Goal: Information Seeking & Learning: Learn about a topic

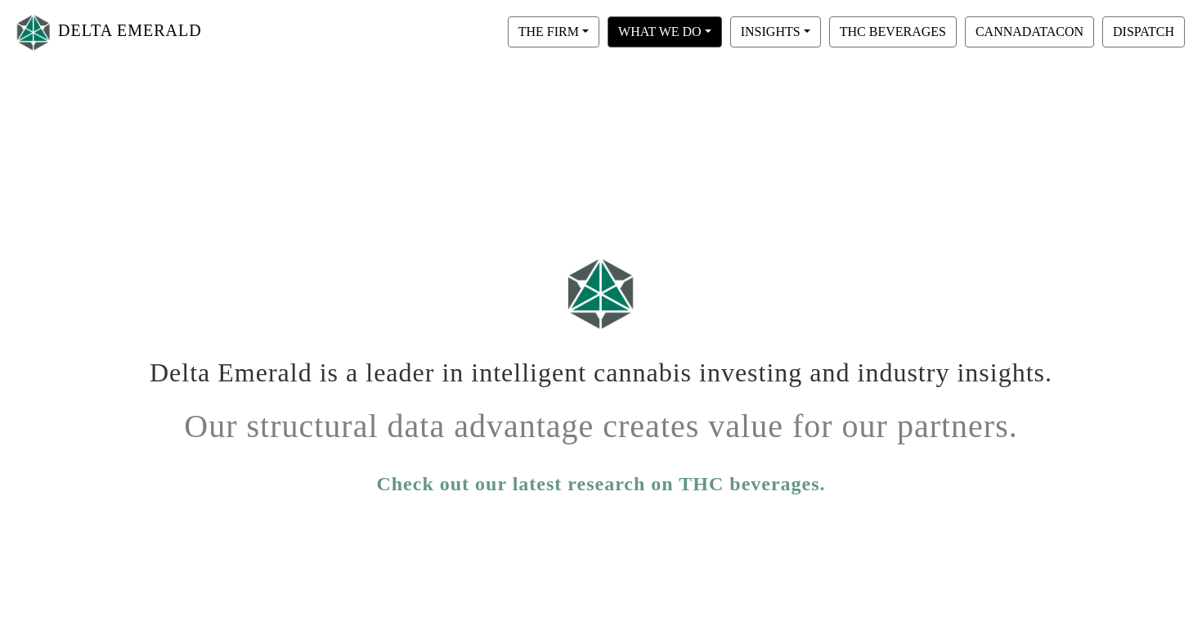
click at [600, 23] on button "WHAT WE DO" at bounding box center [554, 31] width 92 height 31
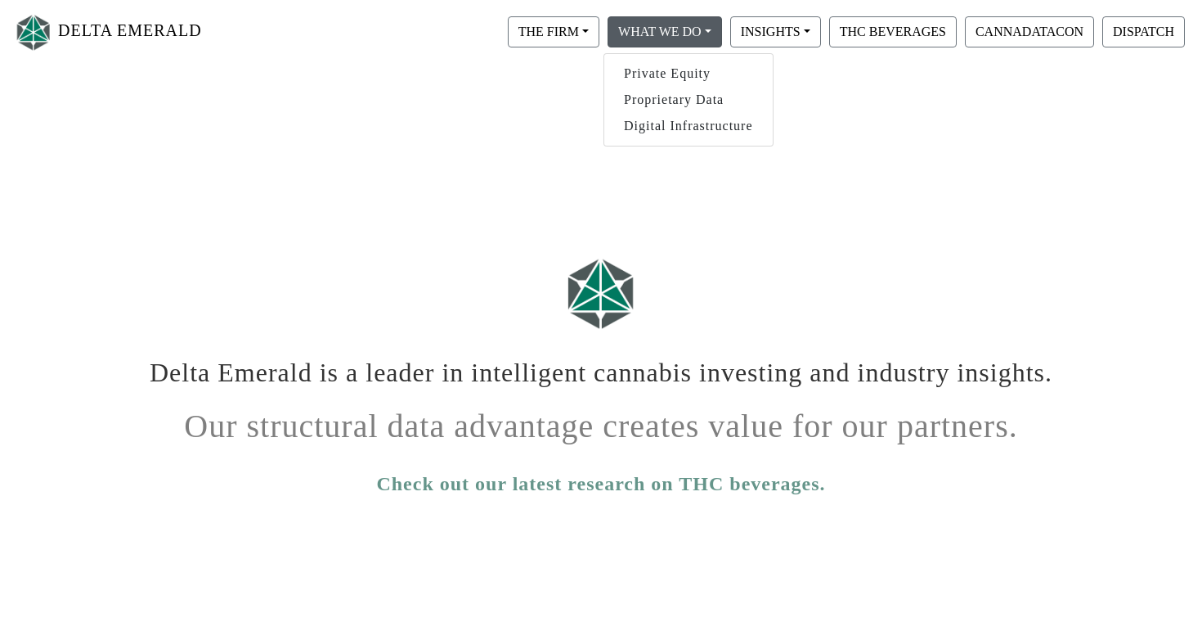
click at [838, 83] on html "DELTA EMERALD THE FIRM Our Objective Our People Our Values Our Portfolio FAQ WH…" at bounding box center [601, 470] width 1202 height 940
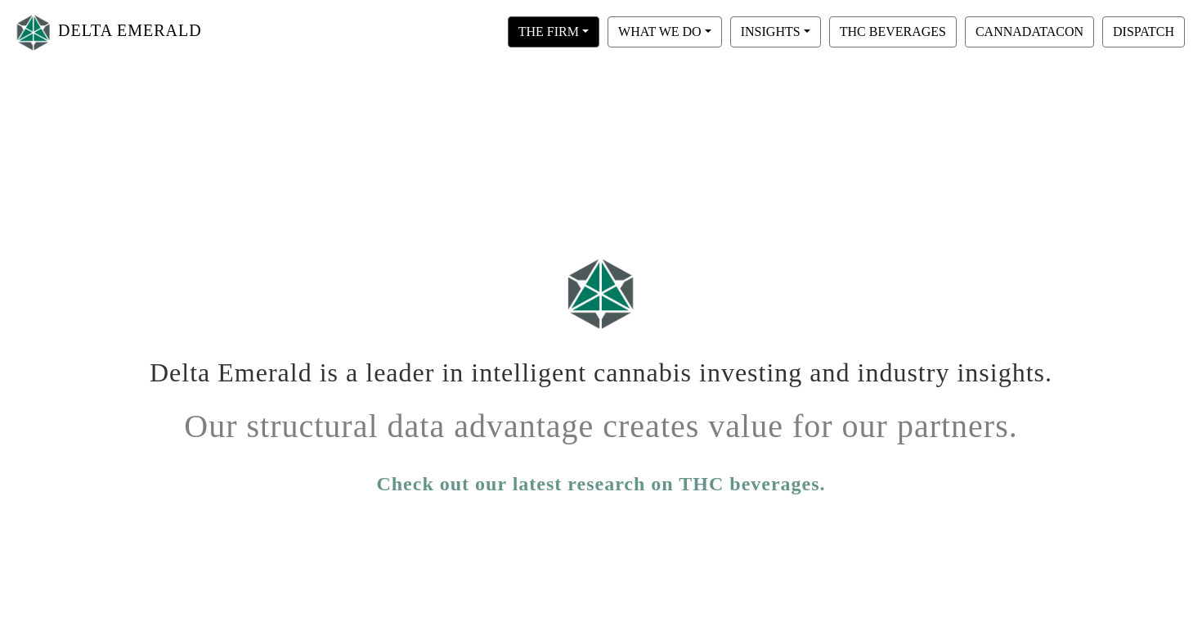
click at [583, 26] on button "THE FIRM" at bounding box center [554, 31] width 92 height 31
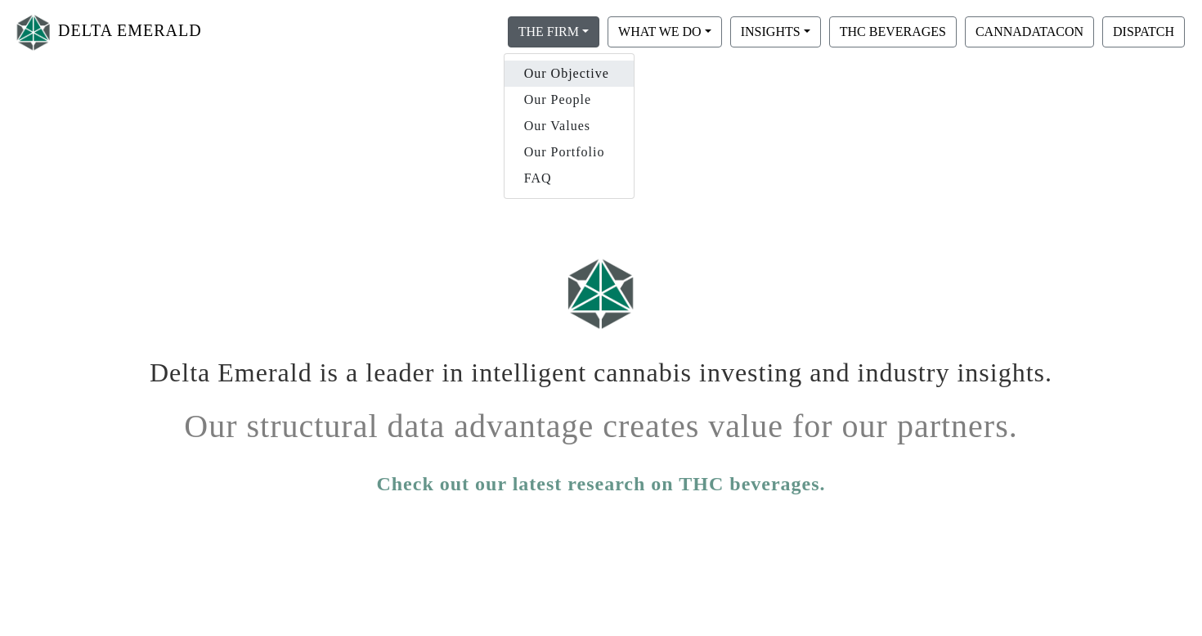
click at [586, 71] on link "Our Objective" at bounding box center [569, 74] width 129 height 26
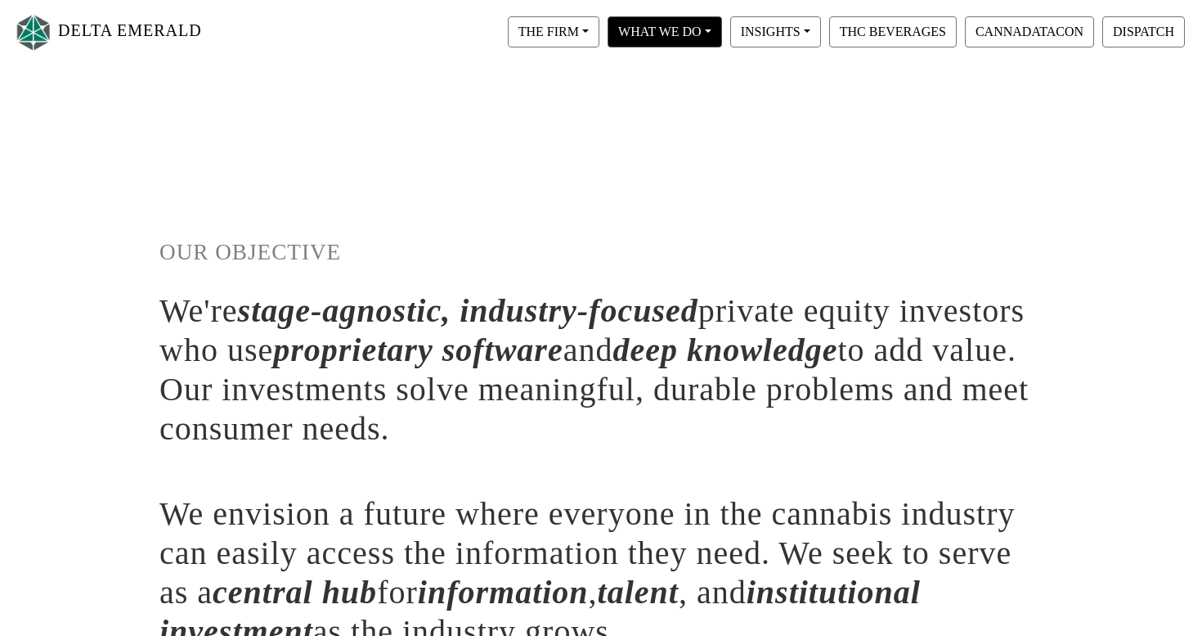
click at [600, 34] on button "WHAT WE DO" at bounding box center [554, 31] width 92 height 31
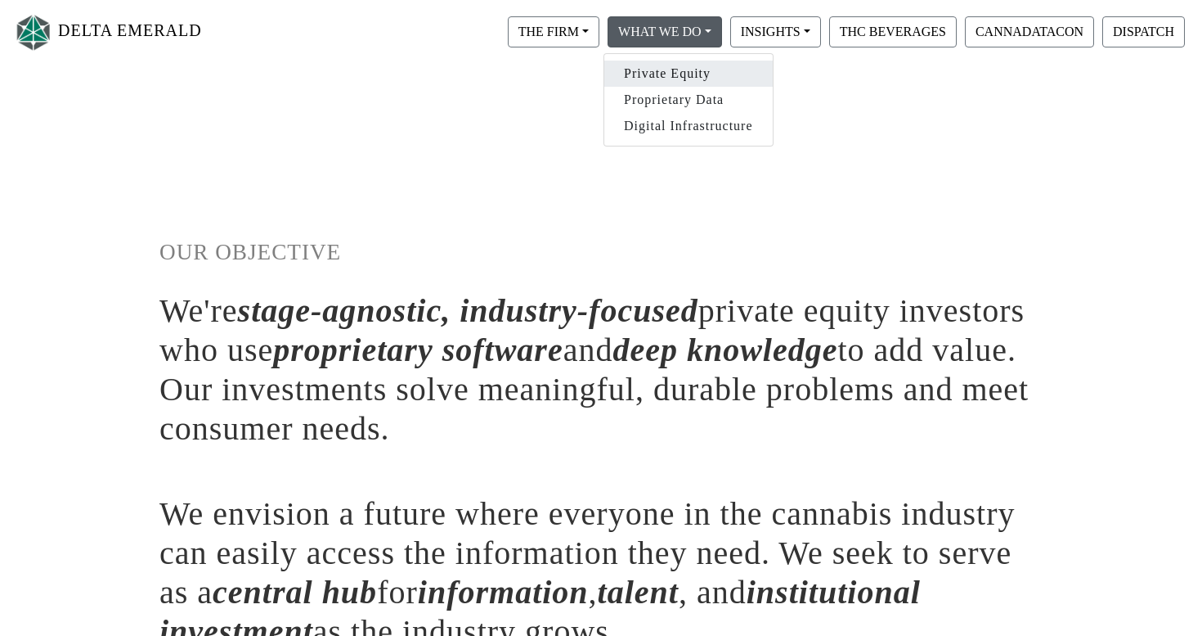
click at [644, 72] on link "Private Equity" at bounding box center [688, 74] width 168 height 26
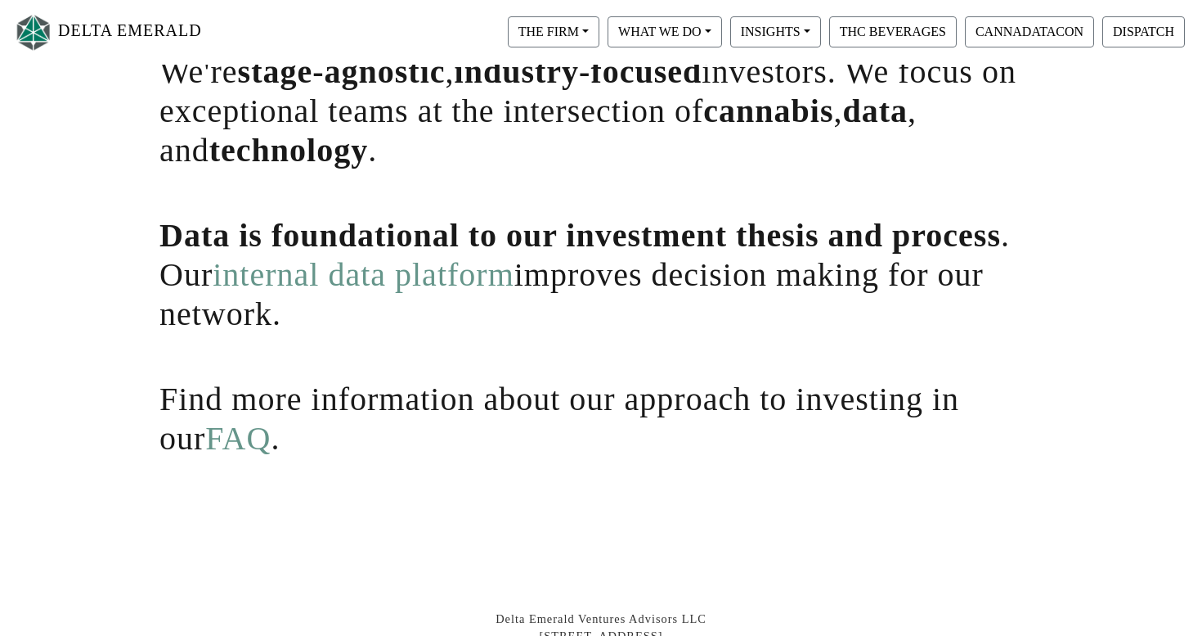
scroll to position [240, 0]
click at [205, 444] on link "FAQ" at bounding box center [237, 437] width 65 height 37
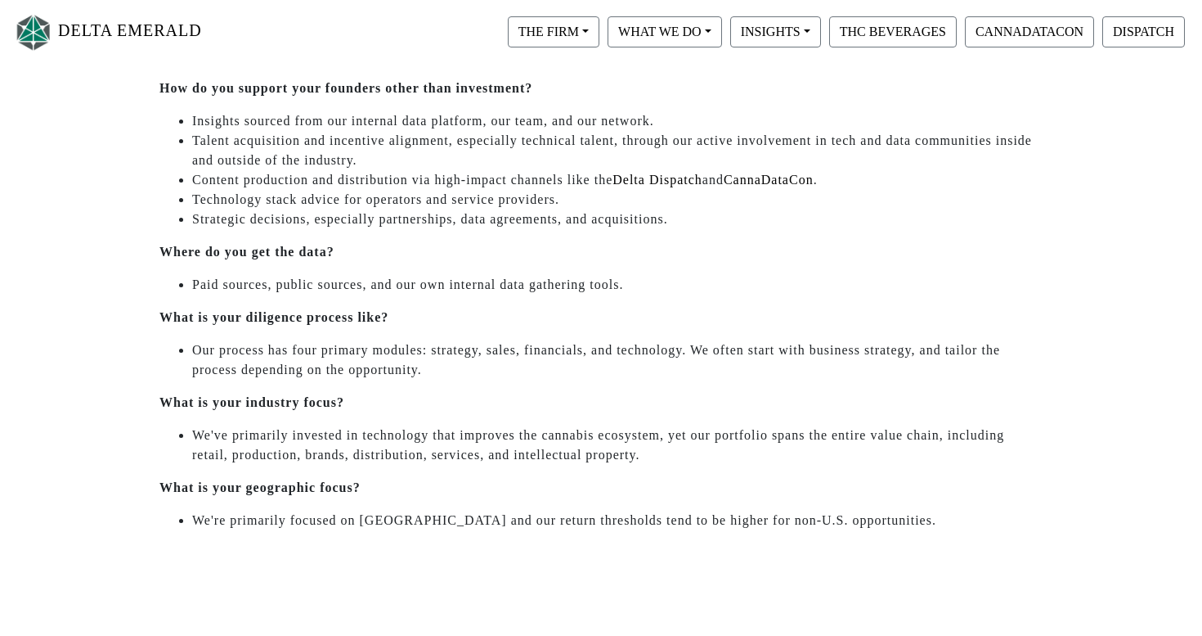
scroll to position [537, 0]
